Goal: Task Accomplishment & Management: Complete application form

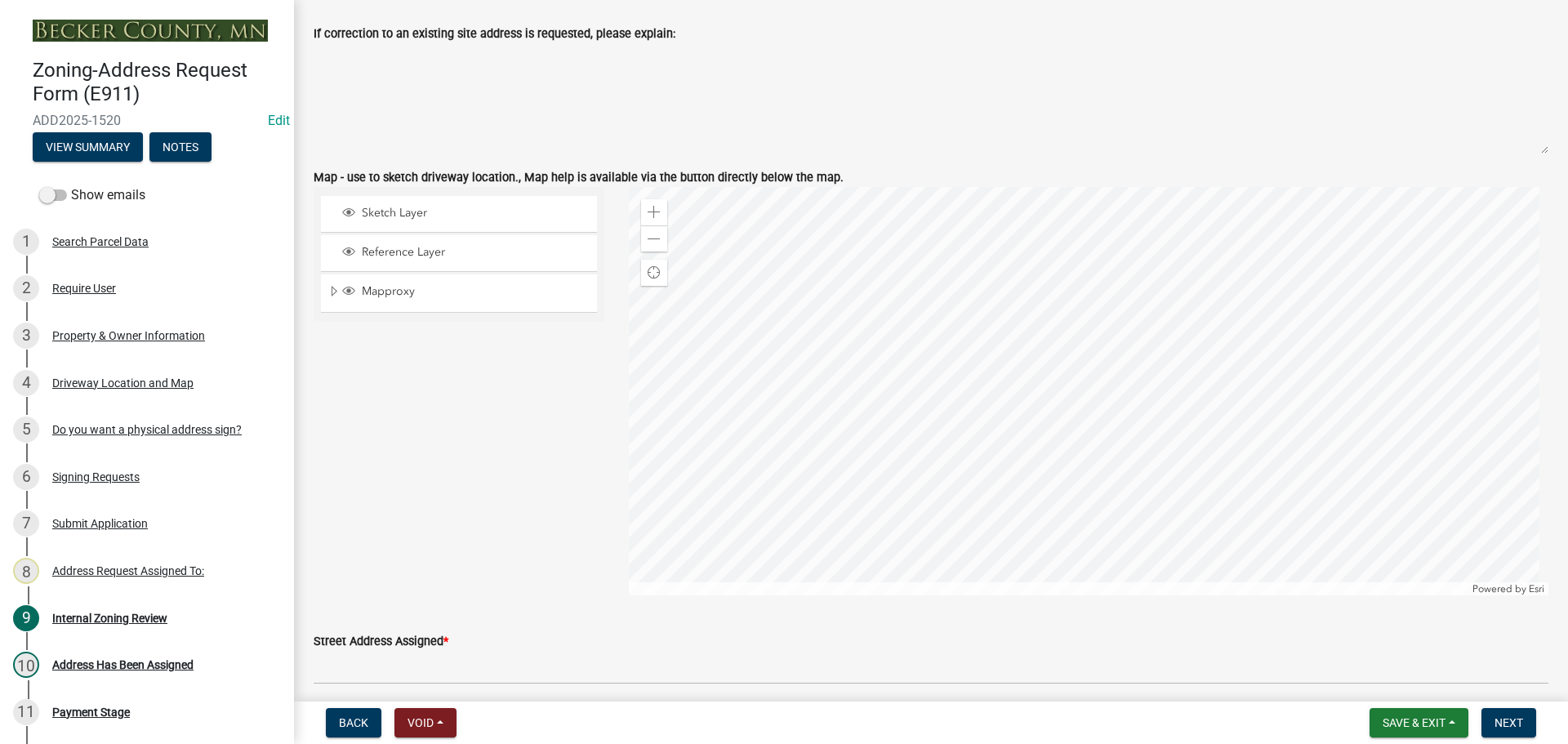
scroll to position [1552, 0]
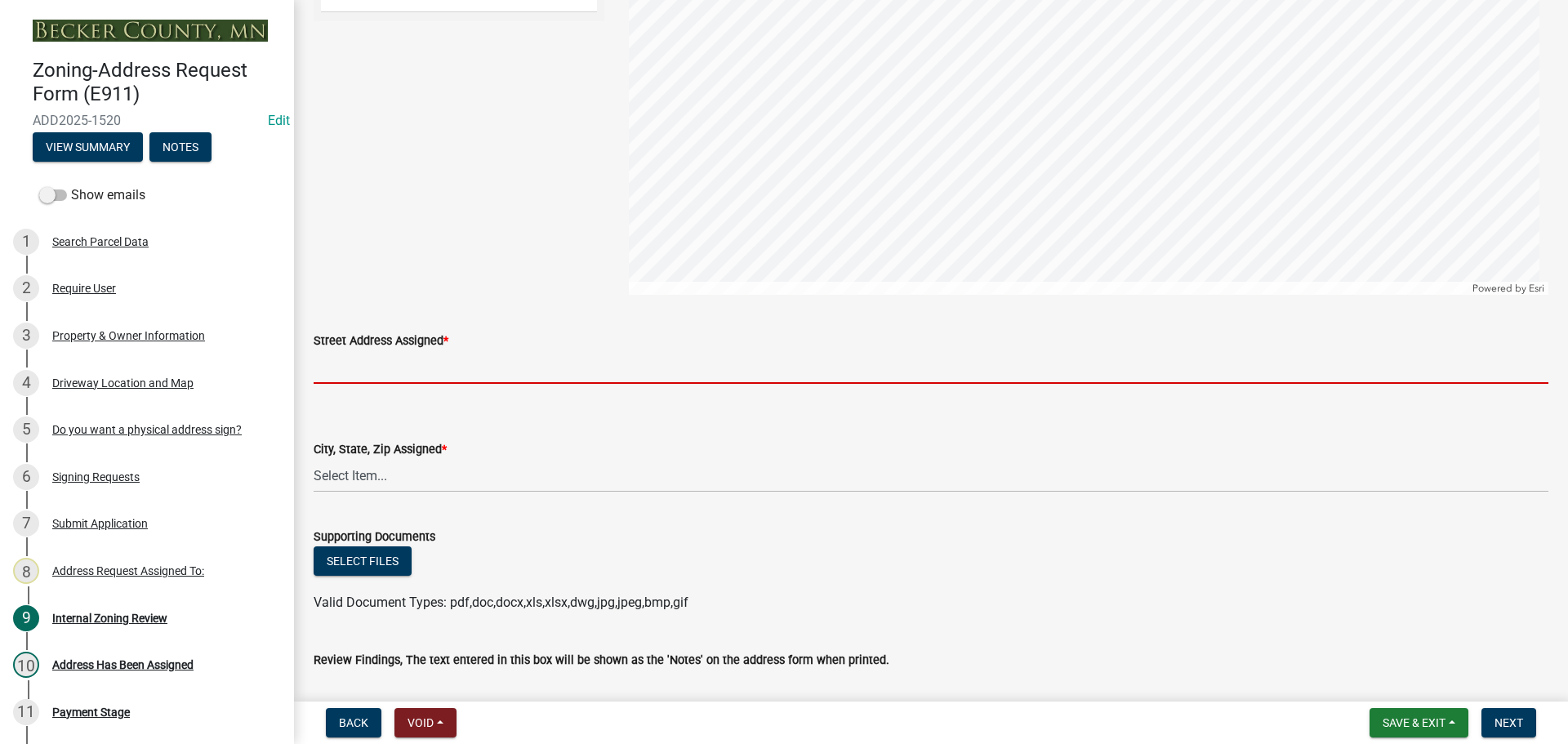
click at [419, 366] on input "Street Address Assigned *" at bounding box center [930, 367] width 1235 height 34
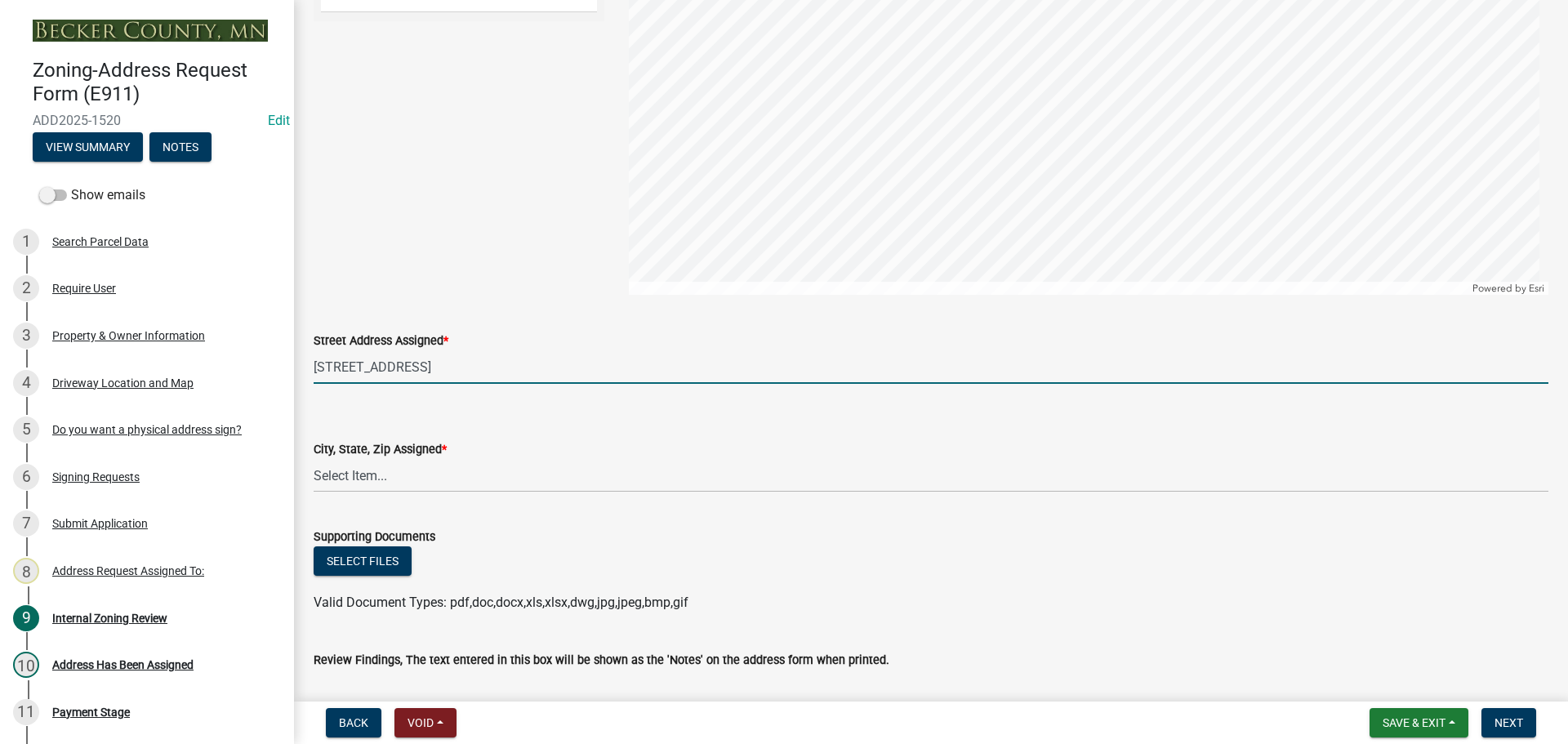
type input "[STREET_ADDRESS]"
click at [413, 481] on select "Select Item... [GEOGRAPHIC_DATA][PERSON_NAME] [GEOGRAPHIC_DATA], [GEOGRAPHIC_DA…" at bounding box center [930, 475] width 1235 height 34
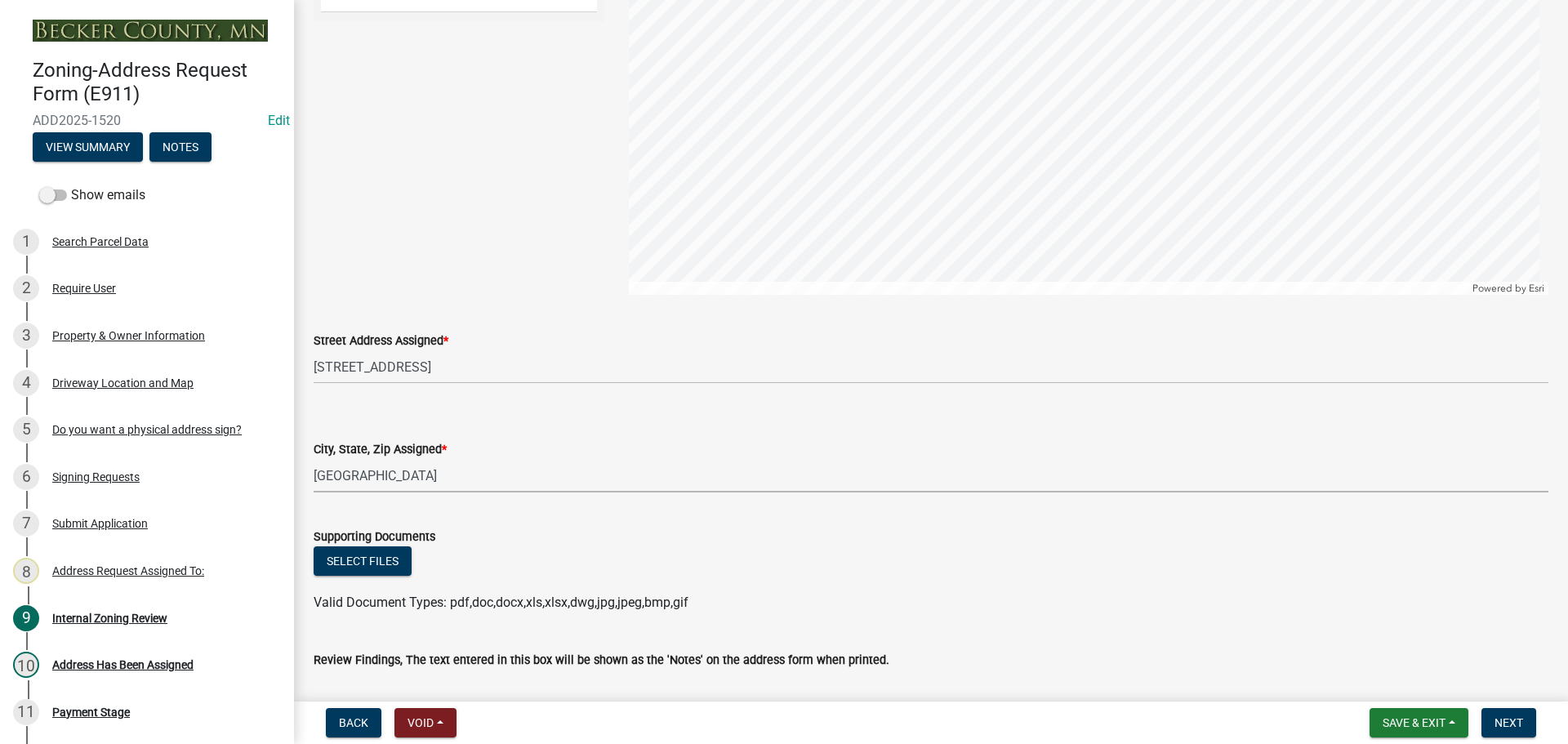
click at [314, 459] on select "Select Item... [GEOGRAPHIC_DATA][PERSON_NAME] [GEOGRAPHIC_DATA], [GEOGRAPHIC_DA…" at bounding box center [930, 475] width 1235 height 34
select select "2861b498-a07e-46d1-8d19-82cce95a987e"
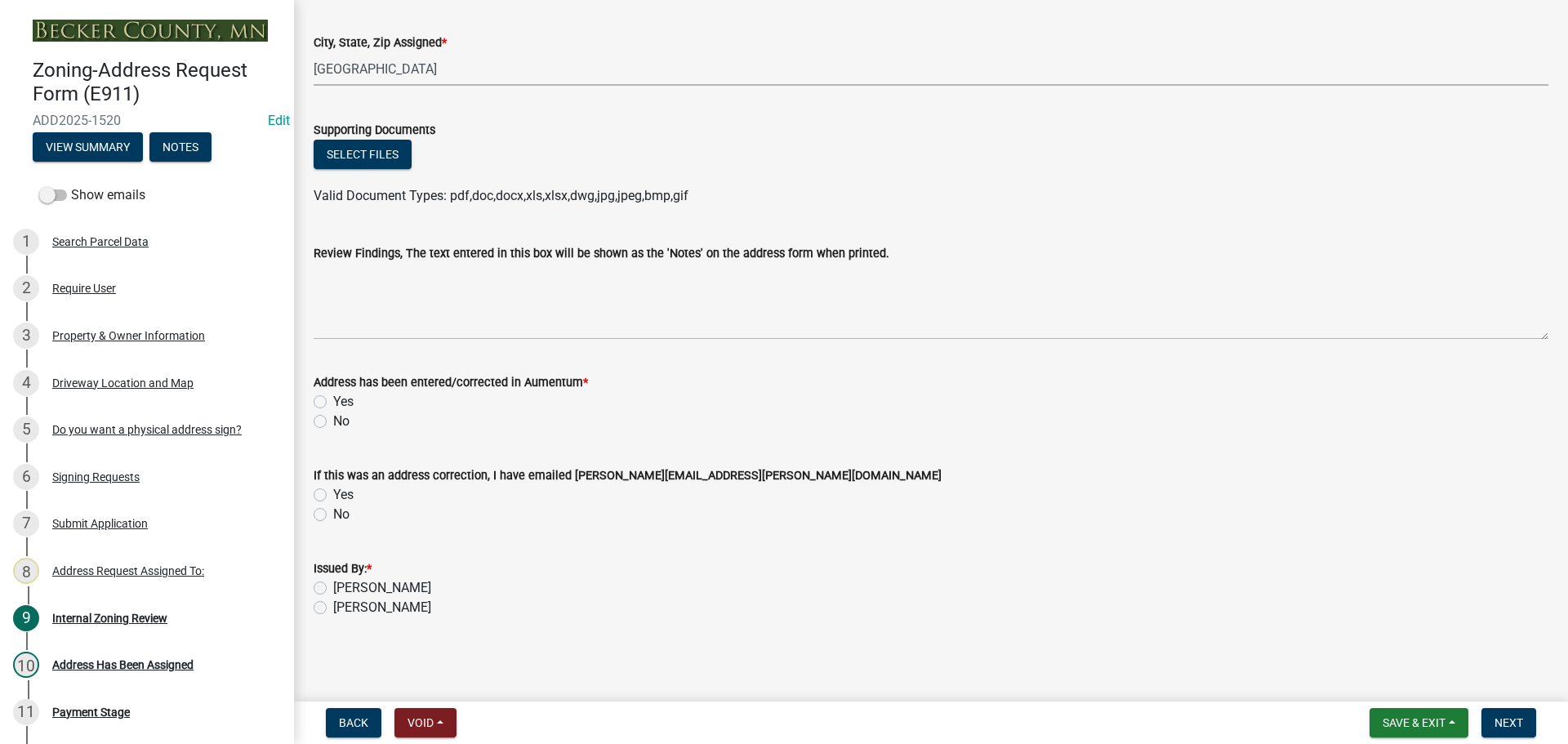
scroll to position [1959, 0]
click at [333, 394] on label "Yes" at bounding box center [344, 400] width 21 height 20
click at [333, 394] on input "Yes" at bounding box center [339, 396] width 10 height 10
radio input "true"
click at [333, 587] on label "[PERSON_NAME]" at bounding box center [382, 587] width 98 height 20
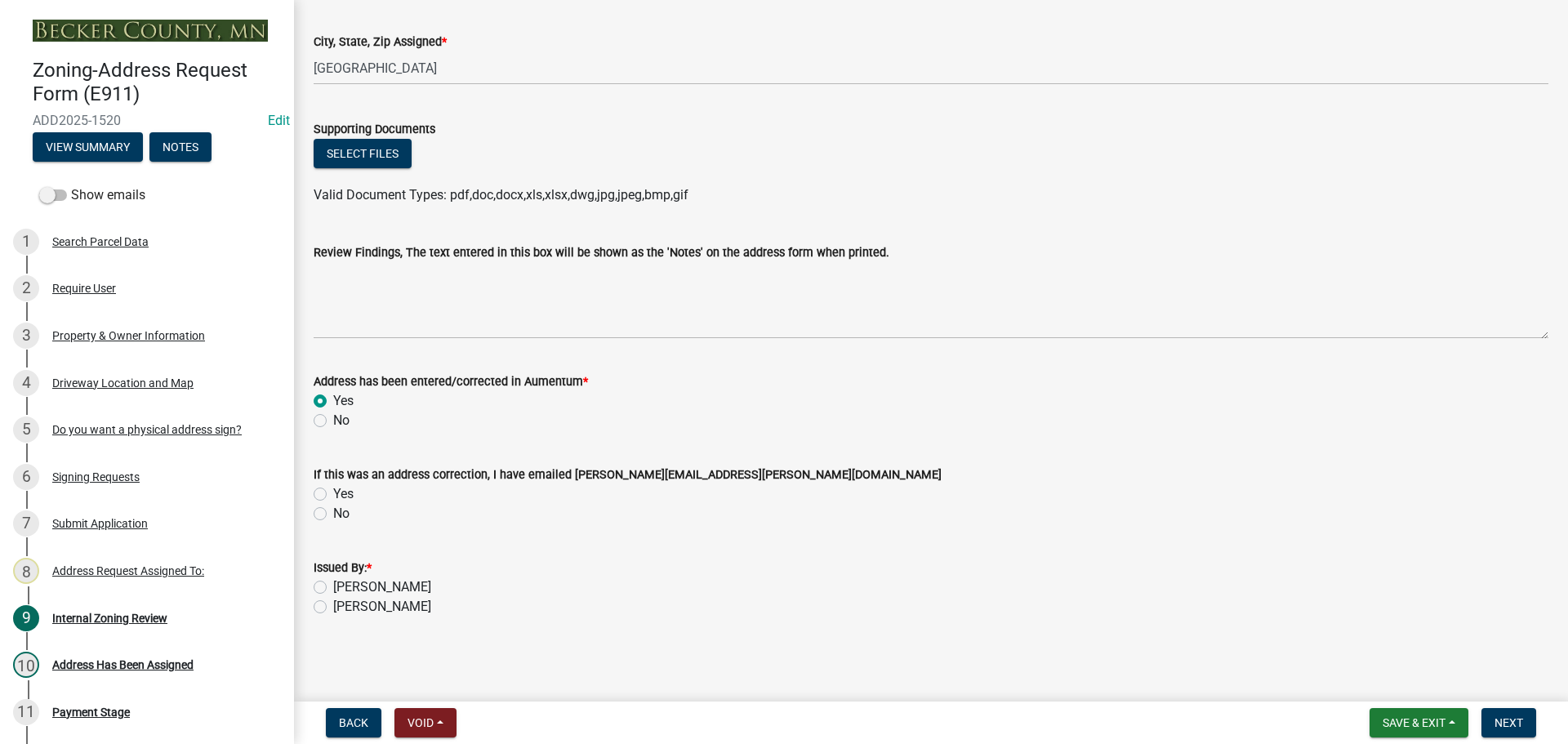
click at [333, 587] on input "[PERSON_NAME]" at bounding box center [339, 582] width 10 height 10
radio input "true"
click at [1512, 721] on span "Next" at bounding box center [1509, 723] width 28 height 13
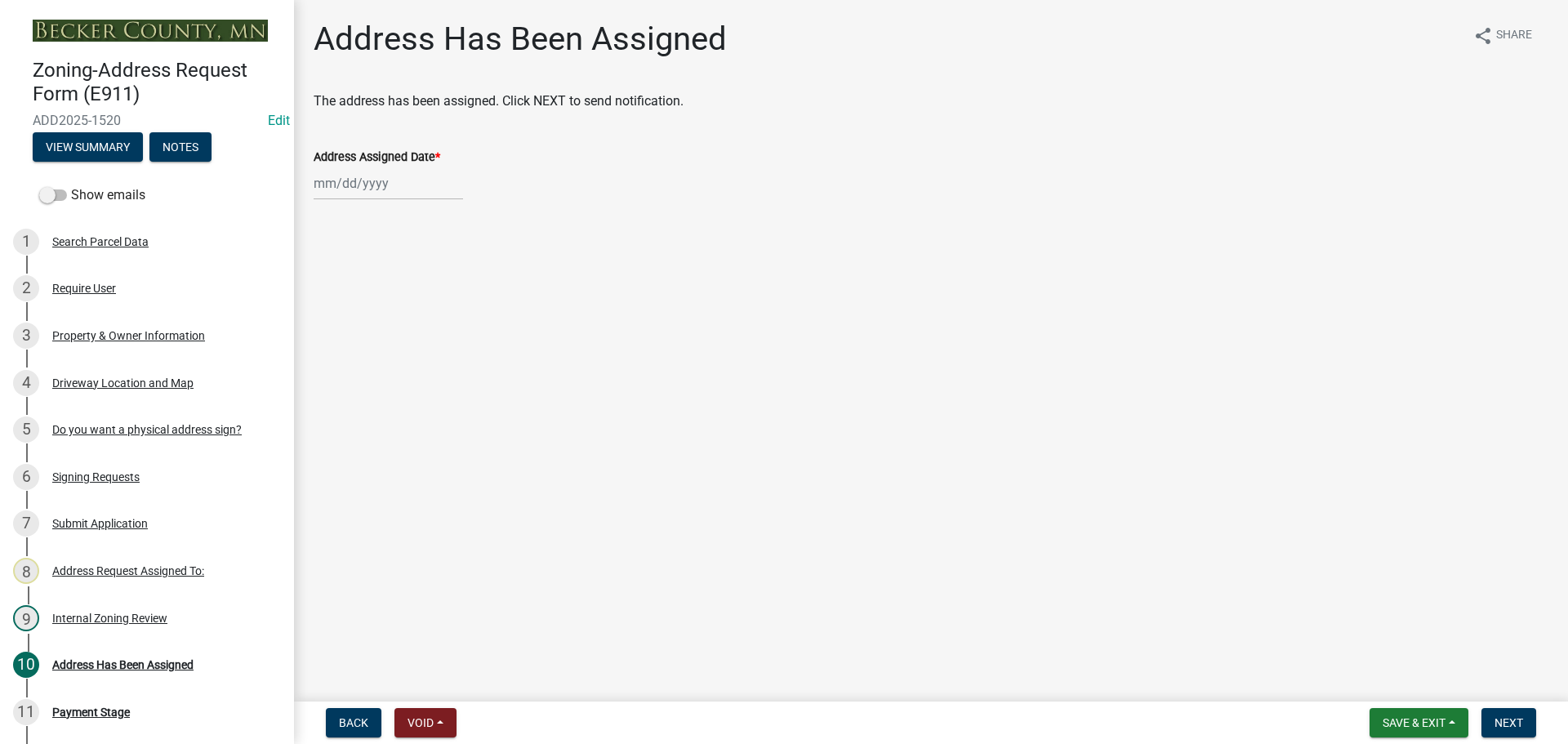
select select "9"
select select "2025"
click at [412, 178] on div "[PERSON_NAME] Feb Mar Apr [PERSON_NAME][DATE] Oct Nov [DATE] 1526 1527 1528 152…" at bounding box center [388, 183] width 149 height 34
click at [383, 293] on div "10" at bounding box center [382, 296] width 26 height 26
type input "[DATE]"
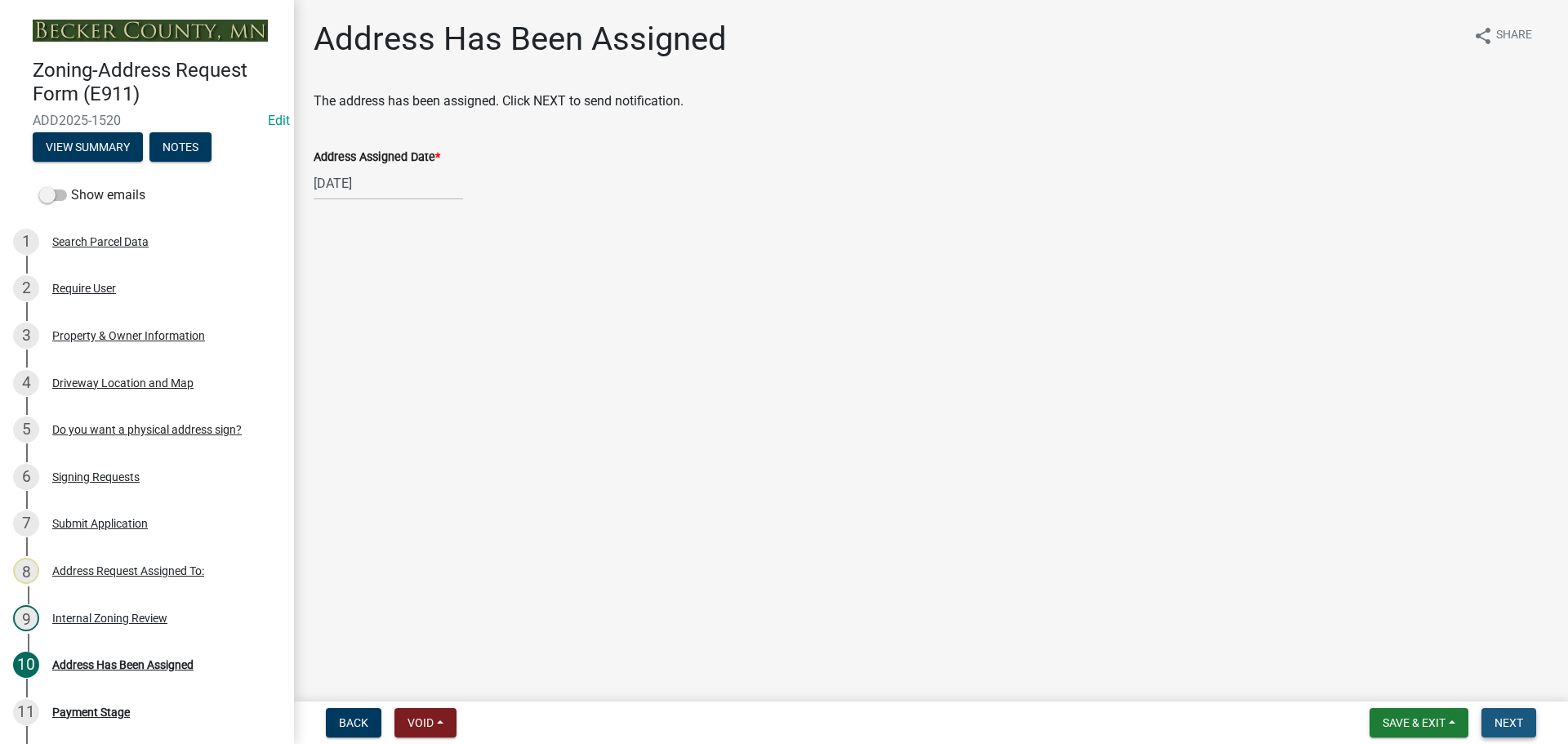
click at [1500, 714] on button "Next" at bounding box center [1509, 723] width 55 height 29
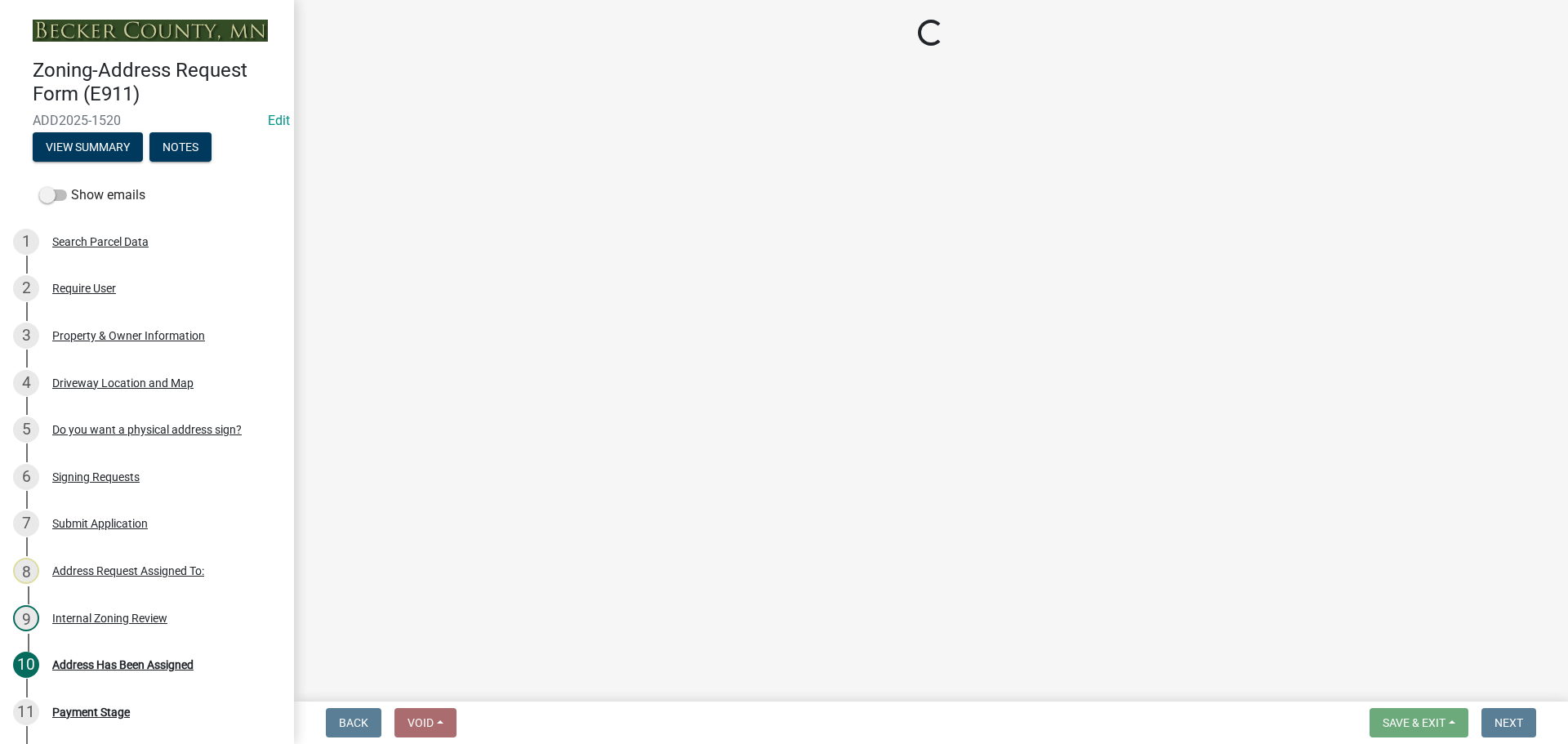
select select "3: 3"
